Goal: Task Accomplishment & Management: Manage account settings

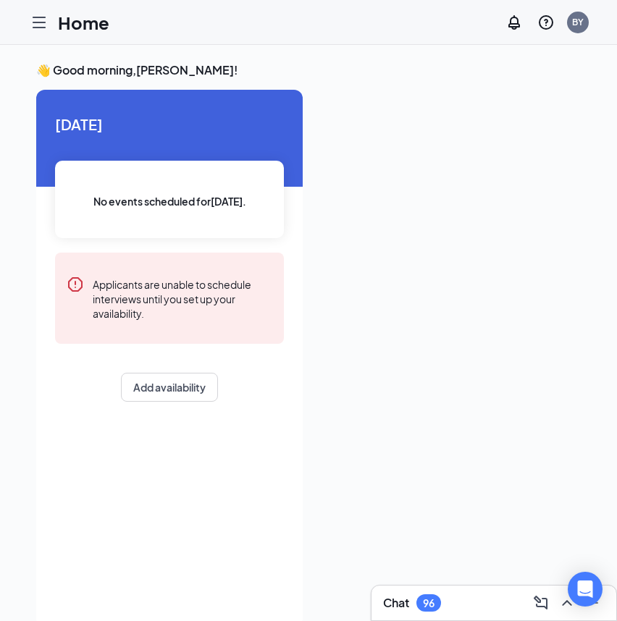
click at [38, 23] on icon "Hamburger" at bounding box center [38, 22] width 17 height 17
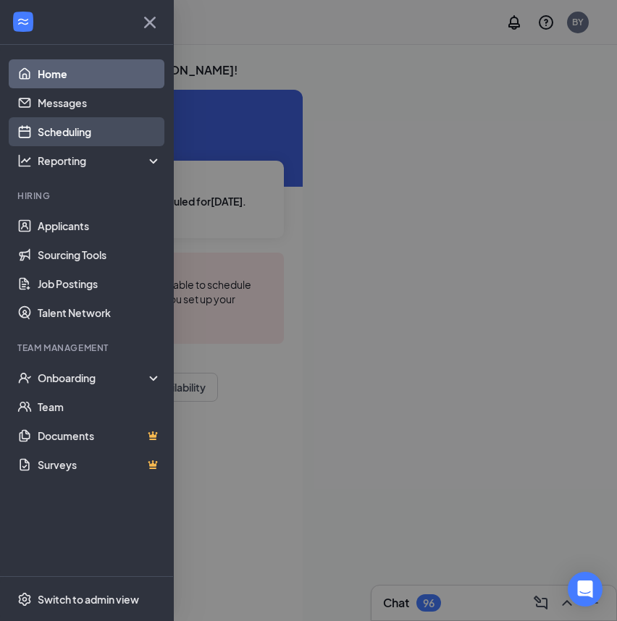
click at [51, 133] on link "Scheduling" at bounding box center [100, 131] width 124 height 29
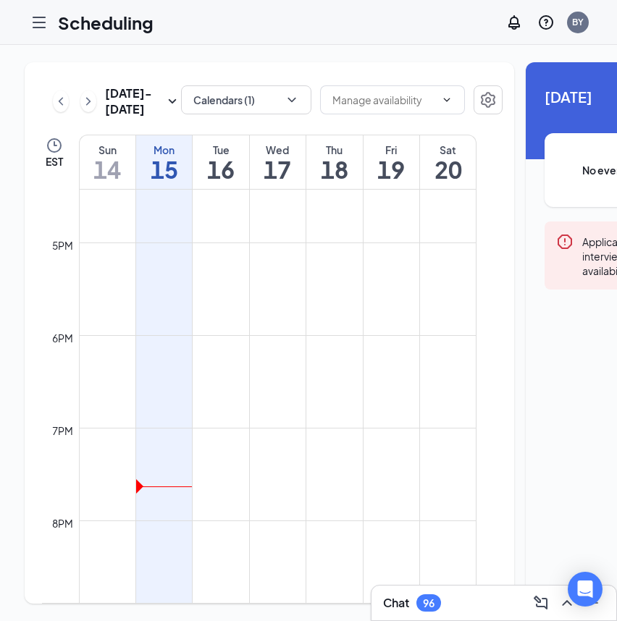
scroll to position [1843, 0]
click at [47, 117] on div "[DATE] - [DATE] Calendars (1)" at bounding box center [272, 101] width 461 height 32
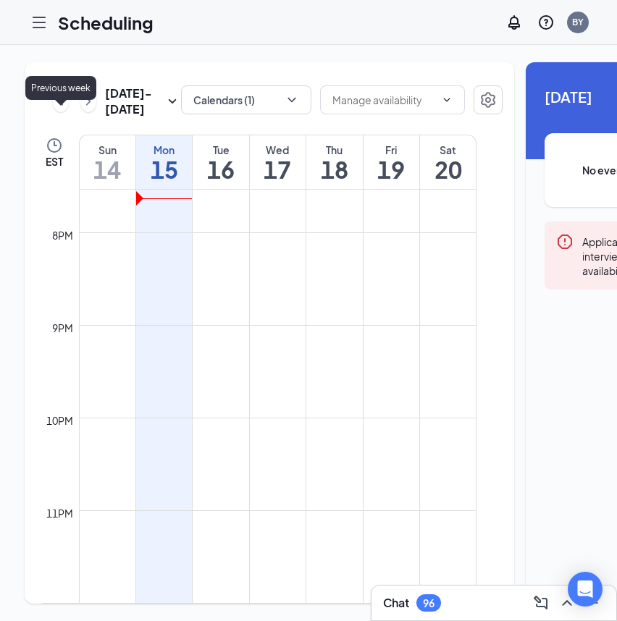
click at [55, 110] on icon "ChevronLeft" at bounding box center [61, 101] width 14 height 17
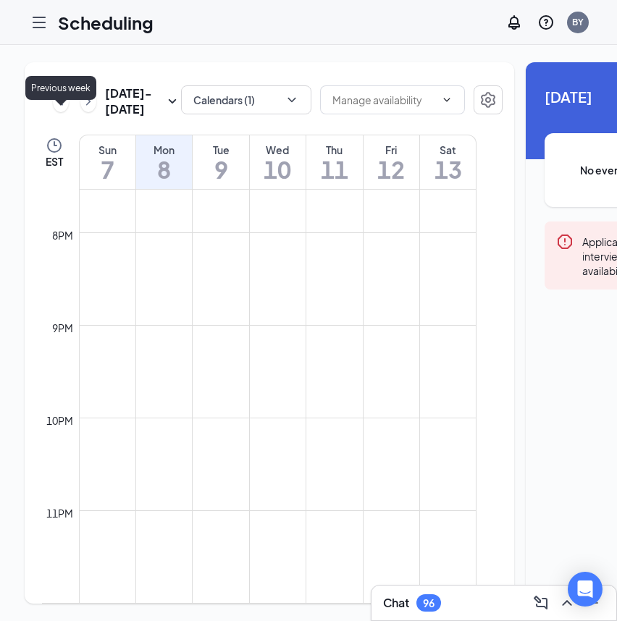
scroll to position [712, 0]
click at [55, 110] on icon "ChevronLeft" at bounding box center [61, 101] width 14 height 17
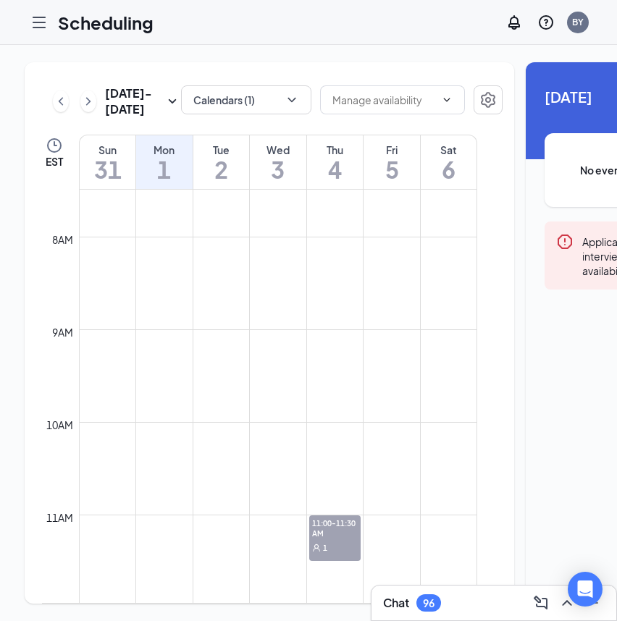
scroll to position [564, 0]
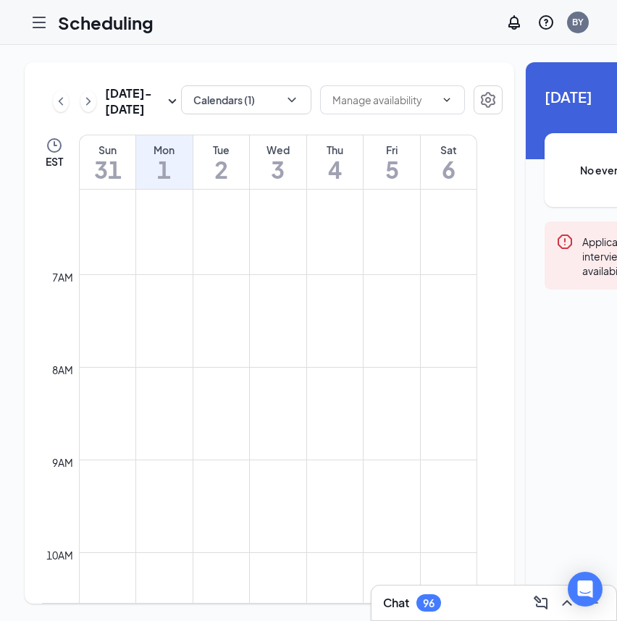
click at [284, 189] on div "Wed 3" at bounding box center [278, 162] width 56 height 54
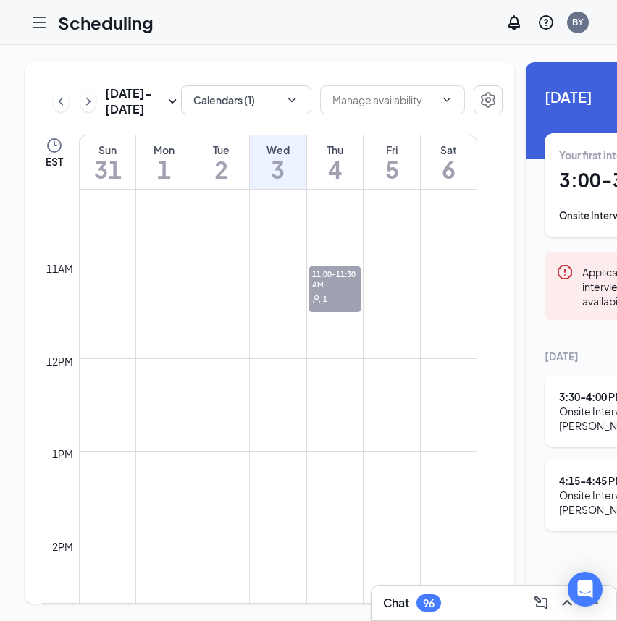
scroll to position [938, 0]
click at [335, 311] on div "1" at bounding box center [335, 304] width 52 height 14
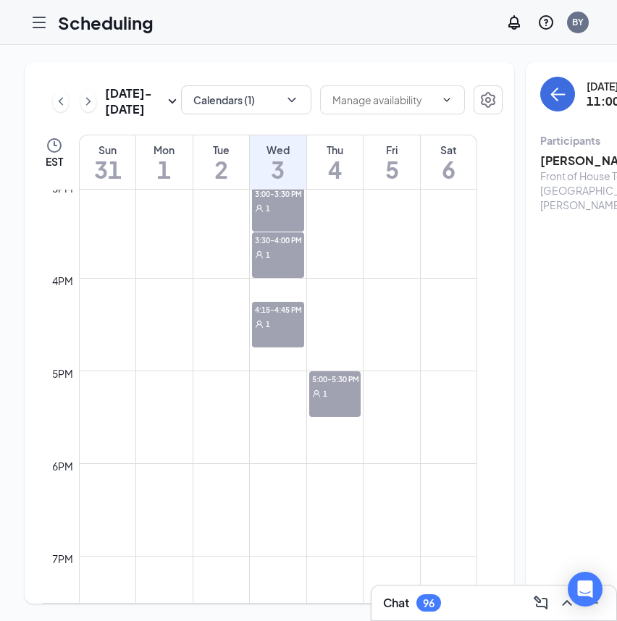
scroll to position [1398, 0]
click at [326, 396] on span "1" at bounding box center [325, 391] width 4 height 10
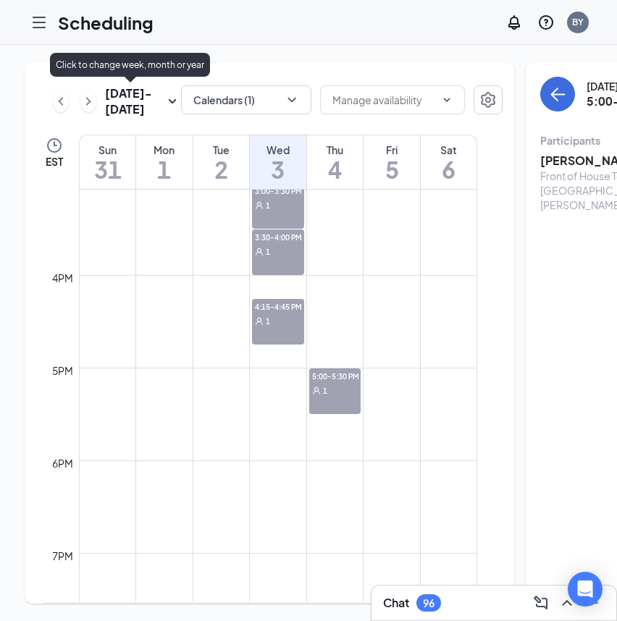
click at [91, 110] on icon "ChevronRight" at bounding box center [88, 101] width 14 height 17
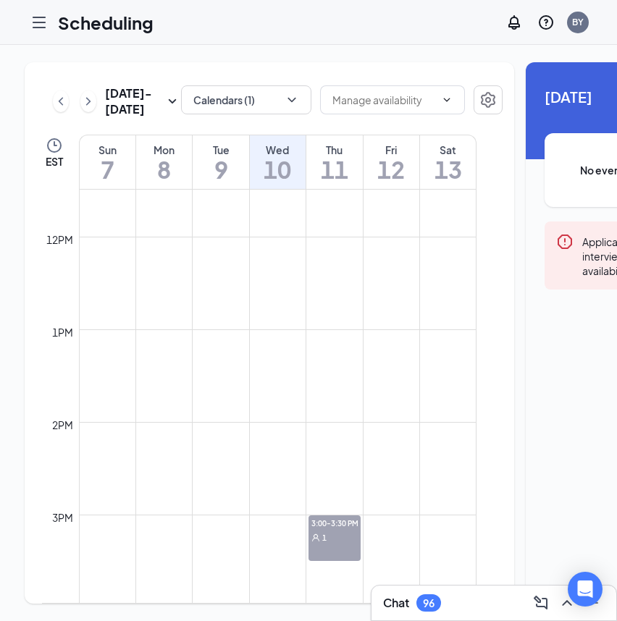
scroll to position [1067, 0]
